Goal: Task Accomplishment & Management: Use online tool/utility

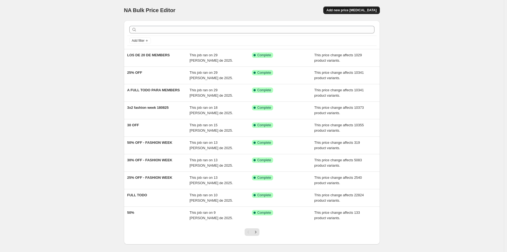
click at [353, 10] on span "Add new price [MEDICAL_DATA]" at bounding box center [352, 10] width 50 height 4
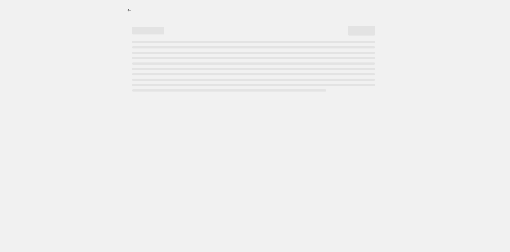
select select "percentage"
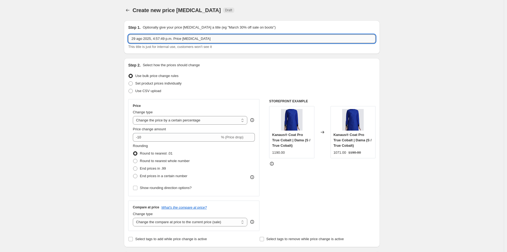
click at [174, 39] on input "29 ago 2025, 4:57:49 p.m. Price [MEDICAL_DATA]" at bounding box center [251, 39] width 247 height 9
type input "TOP Y PANTS"
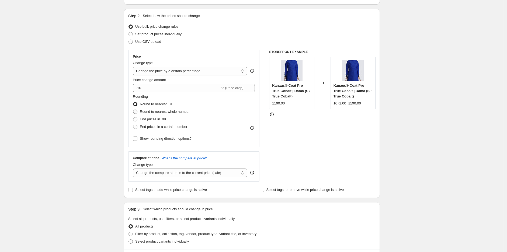
scroll to position [80, 0]
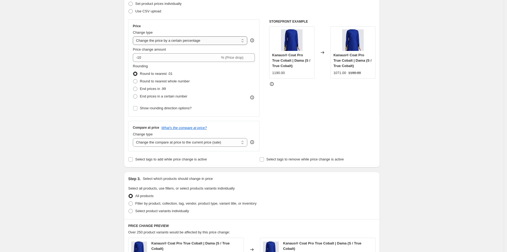
click at [169, 40] on select "Change the price to a certain amount Change the price by a certain amount Chang…" at bounding box center [190, 40] width 115 height 9
select select "bcap"
click at [134, 36] on select "Change the price to a certain amount Change the price by a certain amount Chang…" at bounding box center [190, 40] width 115 height 9
type input "-12.00"
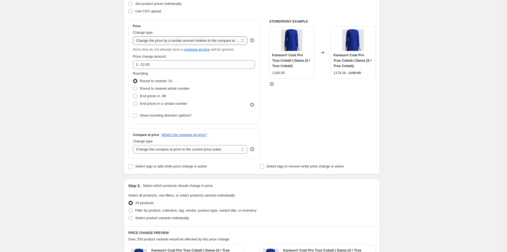
drag, startPoint x: 159, startPoint y: 41, endPoint x: 159, endPoint y: 44, distance: 3.2
click at [159, 41] on select "Change the price to a certain amount Change the price by a certain amount Chang…" at bounding box center [190, 40] width 115 height 9
select select "pcap"
click at [134, 36] on select "Change the price to a certain amount Change the price by a certain amount Chang…" at bounding box center [190, 40] width 115 height 9
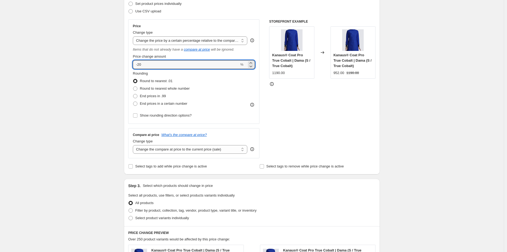
drag, startPoint x: 124, startPoint y: 66, endPoint x: 120, endPoint y: 66, distance: 4.3
click at [120, 66] on div "Create new price [MEDICAL_DATA]. This page is ready Create new price [MEDICAL_D…" at bounding box center [252, 197] width 269 height 555
type input "0"
click at [120, 66] on div "Create new price [MEDICAL_DATA]. This page is ready Create new price [MEDICAL_D…" at bounding box center [252, 197] width 269 height 555
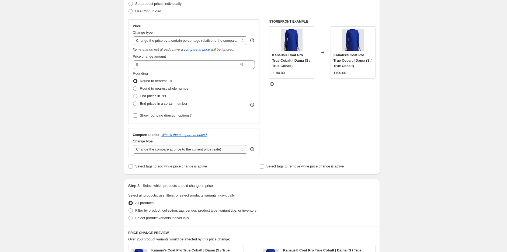
click at [158, 152] on select "Change the compare at price to the current price (sale) Change the compare at p…" at bounding box center [190, 149] width 115 height 9
select select "no_change"
click at [134, 146] on select "Change the compare at price to the current price (sale) Change the compare at p…" at bounding box center [190, 149] width 115 height 9
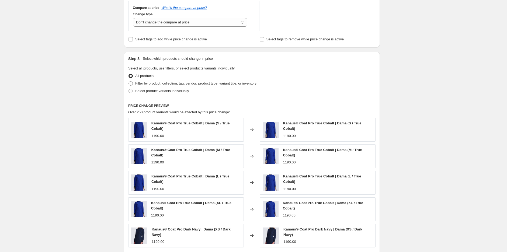
scroll to position [239, 0]
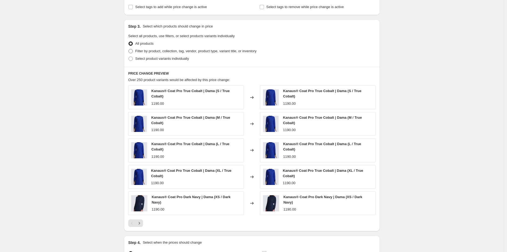
click at [160, 52] on span "Filter by product, collection, tag, vendor, product type, variant title, or inv…" at bounding box center [195, 51] width 121 height 4
click at [129, 49] on input "Filter by product, collection, tag, vendor, product type, variant title, or inv…" at bounding box center [129, 49] width 0 height 0
radio input "true"
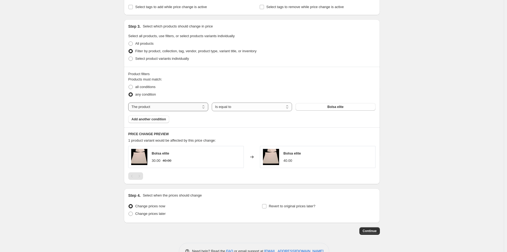
click at [174, 107] on select "The product The product's collection The product's tag The product's vendor The…" at bounding box center [168, 107] width 80 height 9
select select "collection"
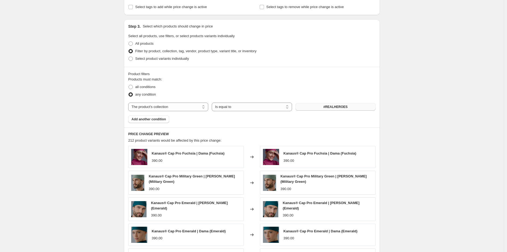
click at [323, 110] on button "#REALHEROES" at bounding box center [336, 107] width 80 height 8
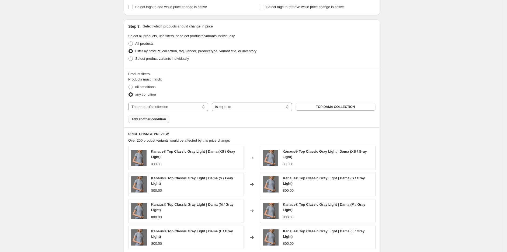
click at [150, 118] on span "Add another condition" at bounding box center [149, 119] width 35 height 4
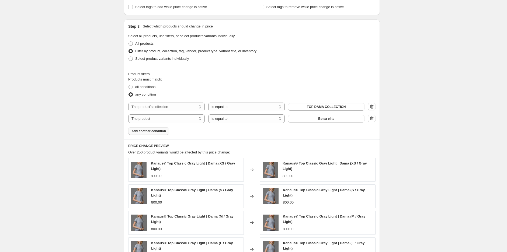
click at [155, 132] on span "Add another condition" at bounding box center [149, 131] width 35 height 4
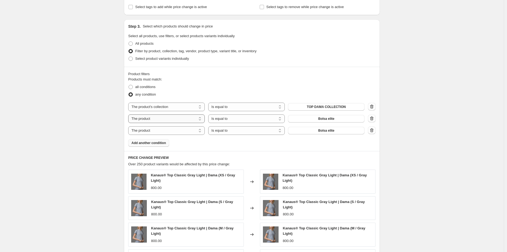
click at [170, 121] on select "The product The product's collection The product's tag The product's vendor The…" at bounding box center [166, 119] width 77 height 9
select select "collection"
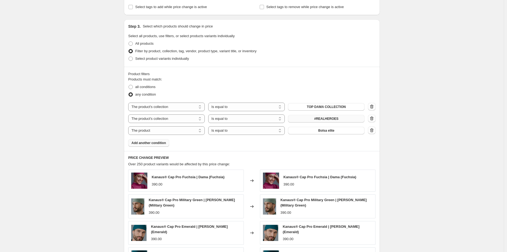
click at [332, 119] on span "#REALHEROES" at bounding box center [326, 119] width 24 height 4
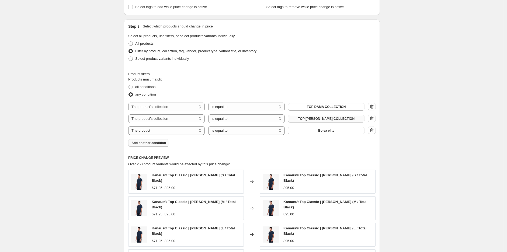
scroll to position [279, 0]
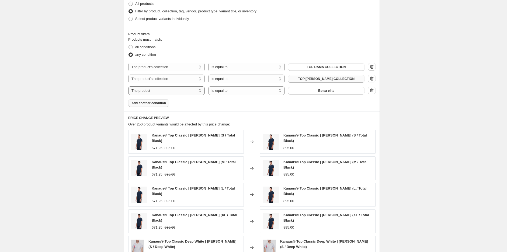
click at [163, 90] on select "The product The product's collection The product's tag The product's vendor The…" at bounding box center [166, 91] width 77 height 9
select select "collection"
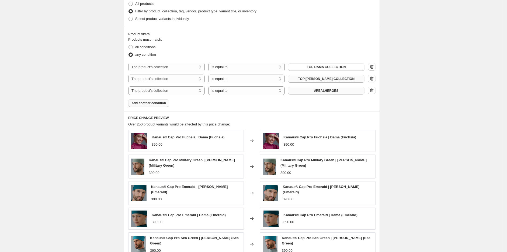
click at [329, 92] on span "#REALHEROES" at bounding box center [326, 91] width 24 height 4
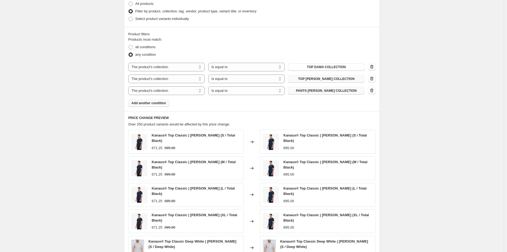
click at [155, 104] on span "Add another condition" at bounding box center [149, 103] width 35 height 4
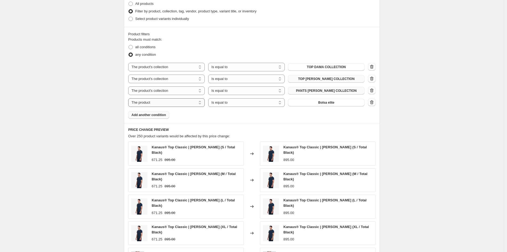
click at [173, 106] on select "The product The product's collection The product's tag The product's vendor The…" at bounding box center [166, 102] width 77 height 9
select select "collection"
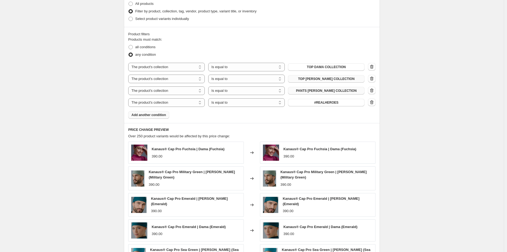
click at [330, 102] on span "#REALHEROES" at bounding box center [326, 103] width 24 height 4
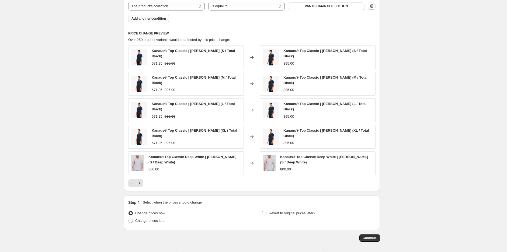
scroll to position [392, 0]
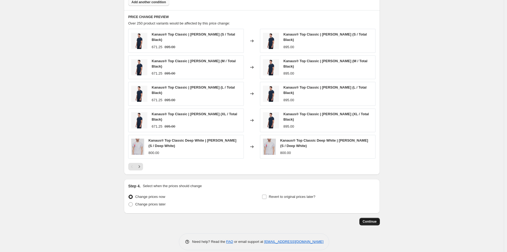
click at [372, 220] on span "Continue" at bounding box center [370, 222] width 14 height 4
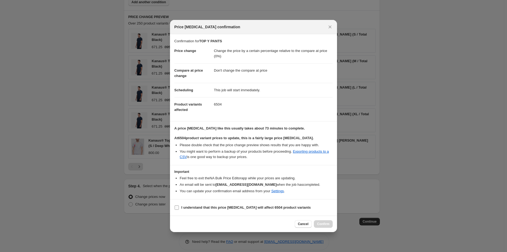
click at [188, 208] on b "I understand that this price [MEDICAL_DATA] will affect 6504 product variants" at bounding box center [246, 208] width 130 height 4
click at [179, 208] on input "I understand that this price [MEDICAL_DATA] will affect 6504 product variants" at bounding box center [177, 208] width 4 height 4
checkbox input "true"
click at [322, 224] on span "Confirm" at bounding box center [323, 224] width 12 height 4
